Goal: Task Accomplishment & Management: Use online tool/utility

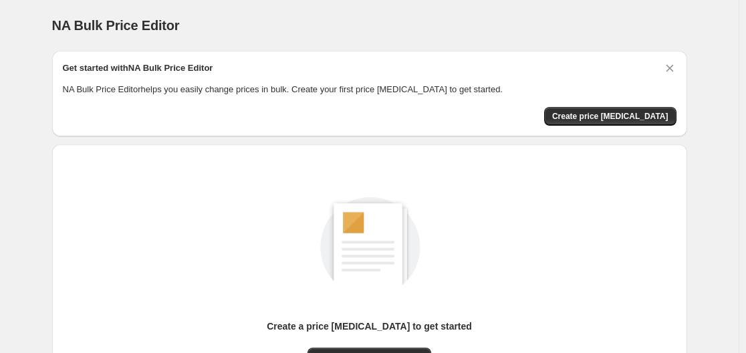
scroll to position [148, 0]
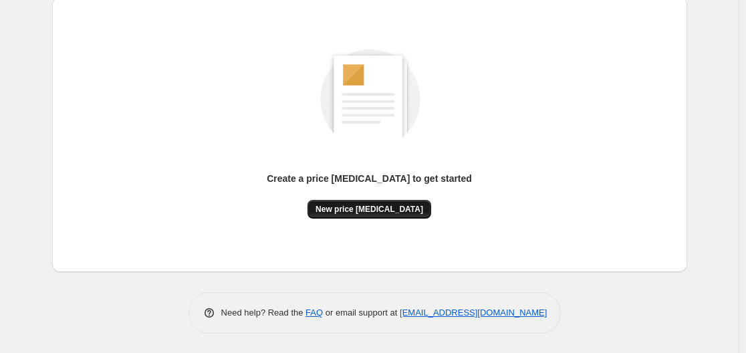
click at [378, 210] on span "New price [MEDICAL_DATA]" at bounding box center [369, 209] width 108 height 11
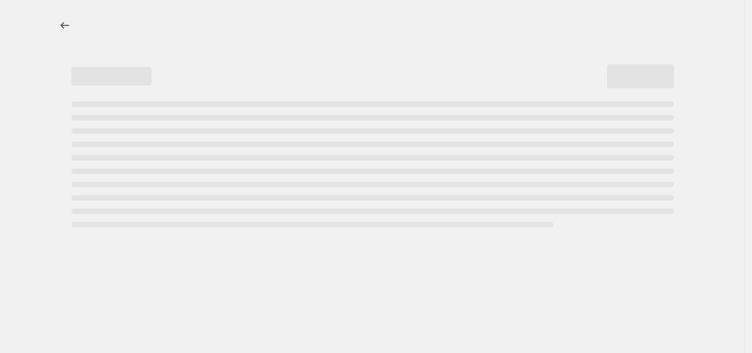
select select "percentage"
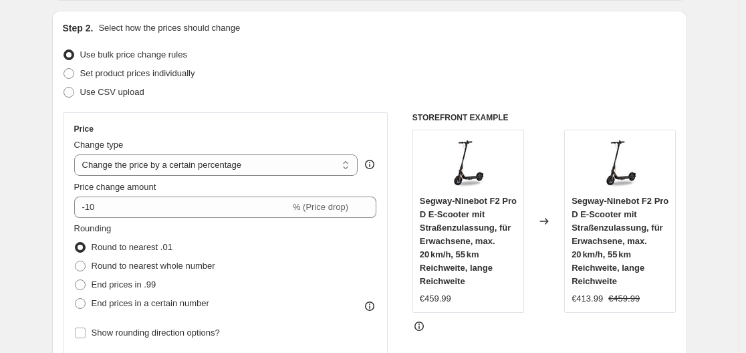
scroll to position [200, 0]
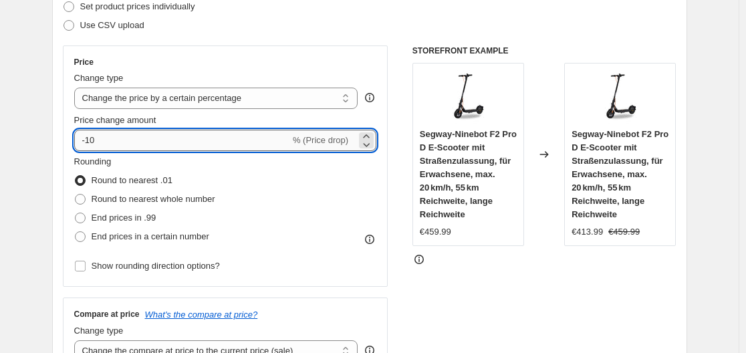
drag, startPoint x: 101, startPoint y: 138, endPoint x: 115, endPoint y: 138, distance: 14.0
click at [112, 139] on input "-10" at bounding box center [182, 140] width 216 height 21
click at [116, 138] on input "-10" at bounding box center [182, 140] width 216 height 21
drag, startPoint x: 92, startPoint y: 140, endPoint x: 103, endPoint y: 140, distance: 11.4
click at [103, 140] on input "-10" at bounding box center [182, 140] width 216 height 21
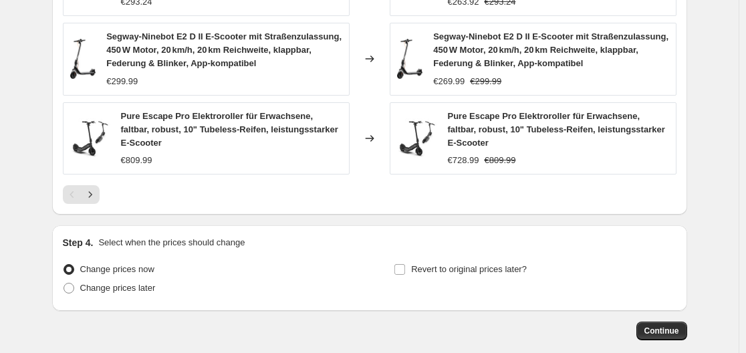
scroll to position [1069, 0]
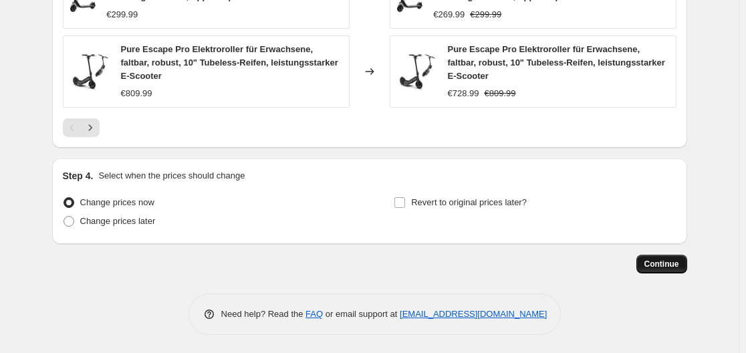
type input "-30"
click at [652, 264] on span "Continue" at bounding box center [661, 264] width 35 height 11
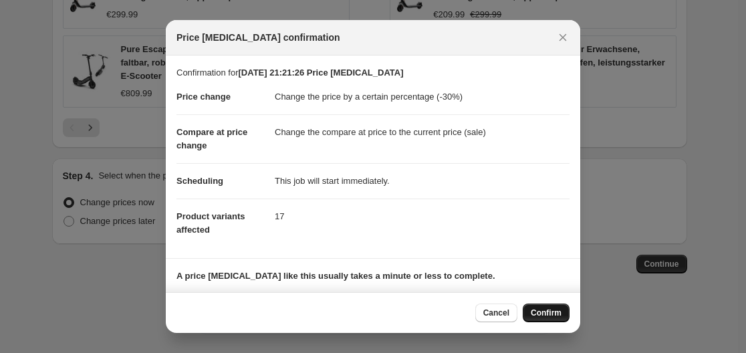
click at [549, 318] on button "Confirm" at bounding box center [546, 312] width 47 height 19
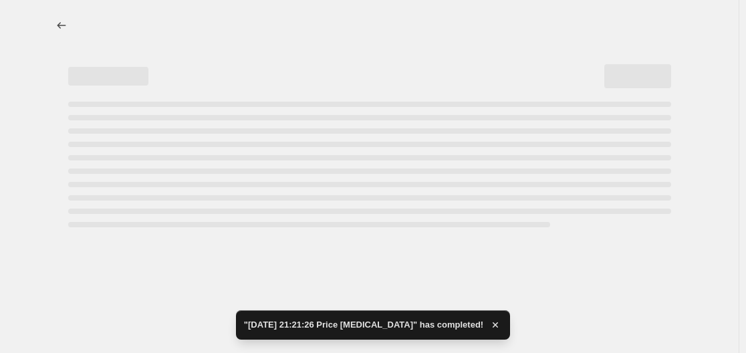
select select "percentage"
